Goal: Check status: Check status

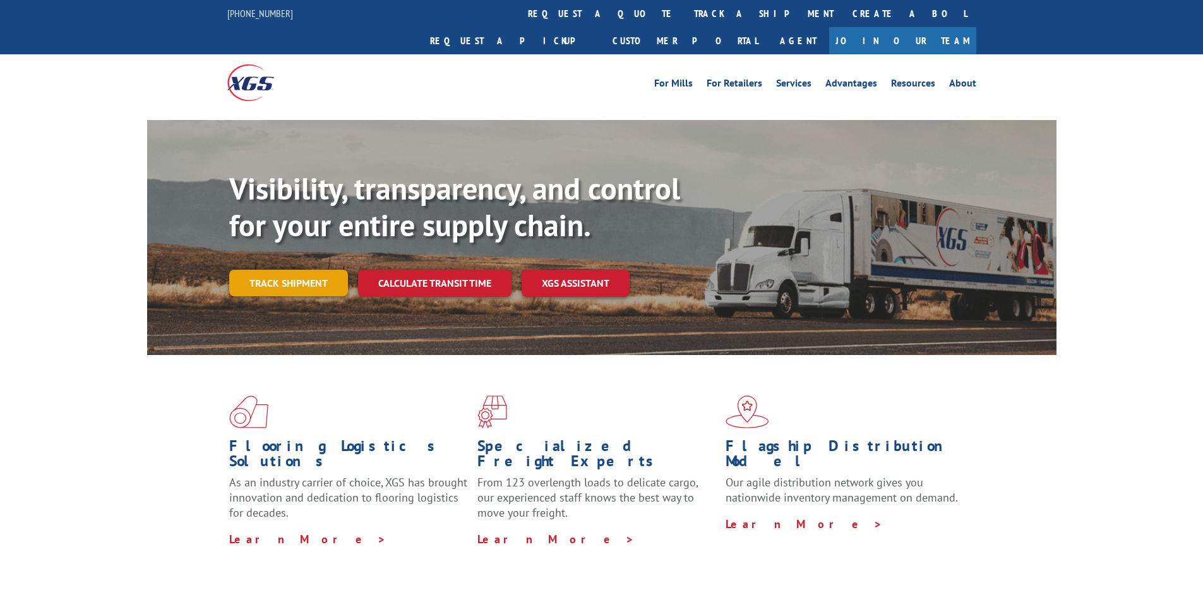
click at [306, 270] on link "Track shipment" at bounding box center [288, 283] width 119 height 27
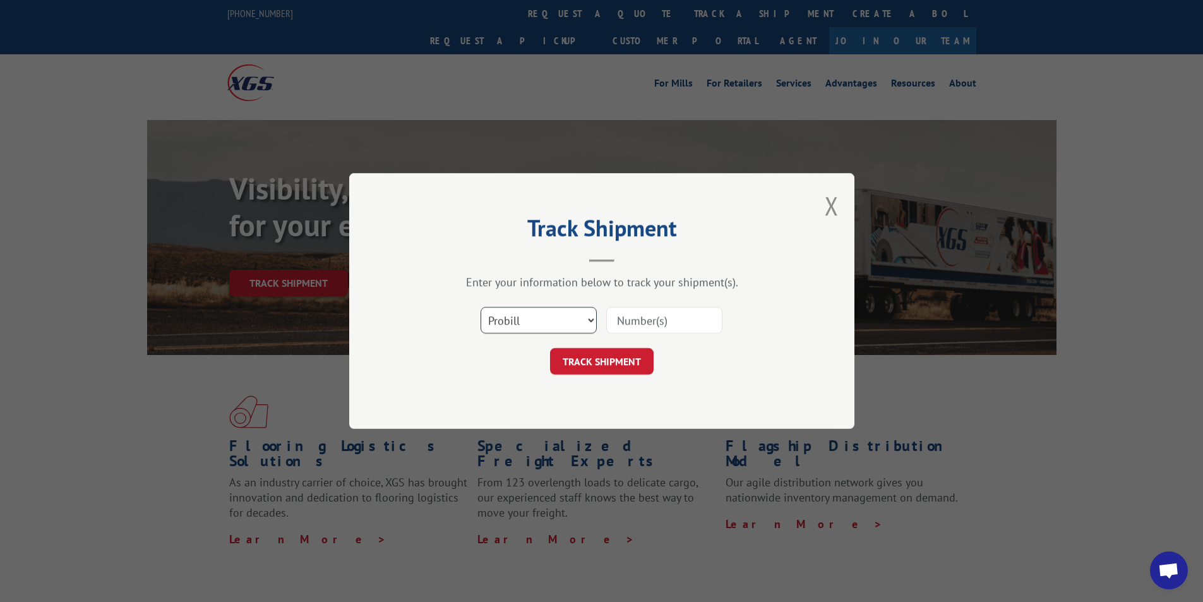
click at [525, 318] on select "Select category... Probill BOL PO" at bounding box center [539, 320] width 116 height 27
select select "bol"
click at [481, 307] on select "Select category... Probill BOL PO" at bounding box center [539, 320] width 116 height 27
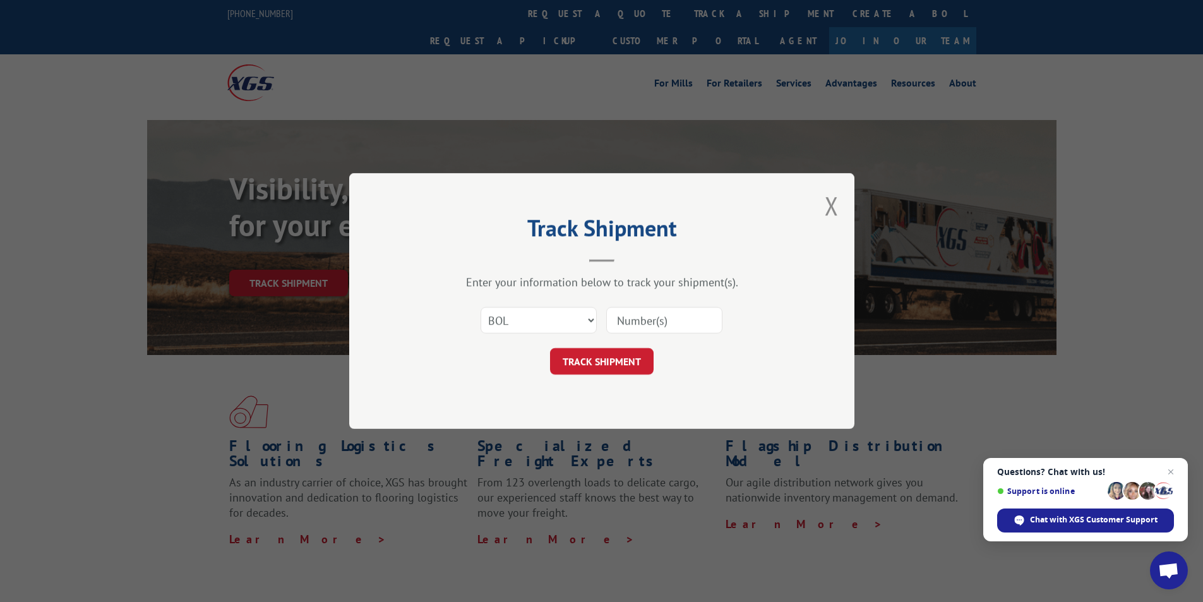
click at [632, 324] on input at bounding box center [664, 320] width 116 height 27
type input "255167"
click button "TRACK SHIPMENT" at bounding box center [602, 361] width 104 height 27
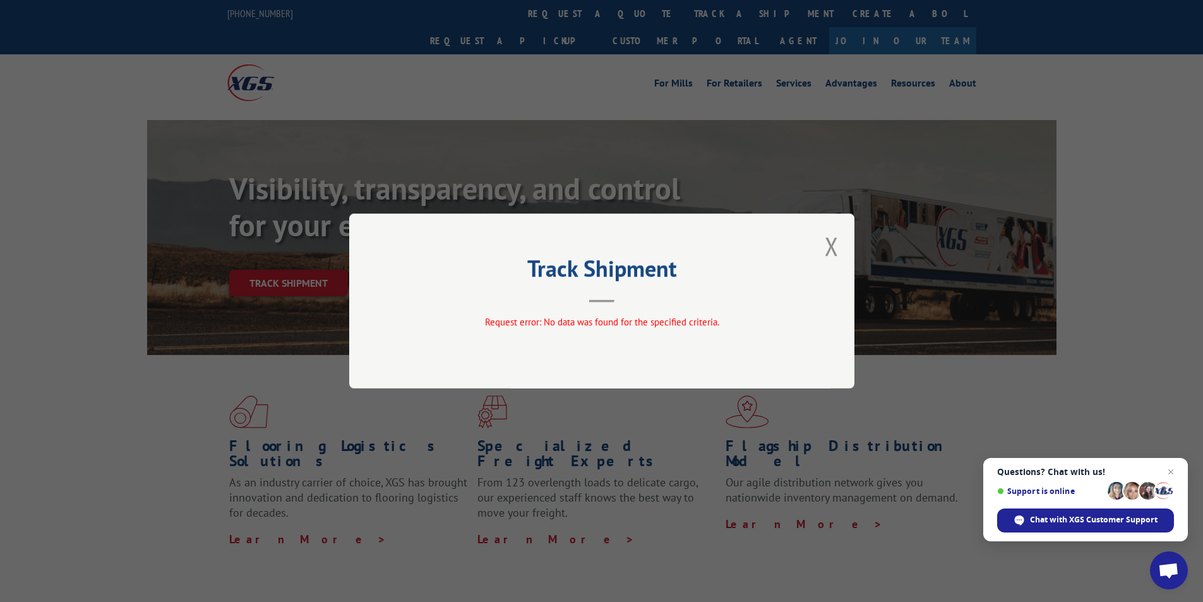
click at [839, 241] on div "Track Shipment Request error: No data was found for the specified criteria." at bounding box center [601, 300] width 505 height 175
click at [840, 241] on div "Track Shipment Request error: No data was found for the specified criteria." at bounding box center [601, 300] width 505 height 175
click at [833, 240] on button "Close modal" at bounding box center [832, 245] width 14 height 33
